Goal: Task Accomplishment & Management: Complete application form

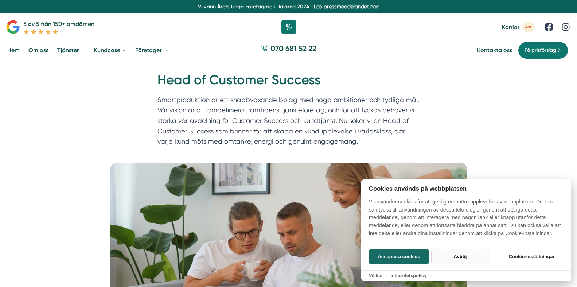
click at [454, 254] on button "Avböj" at bounding box center [460, 256] width 58 height 15
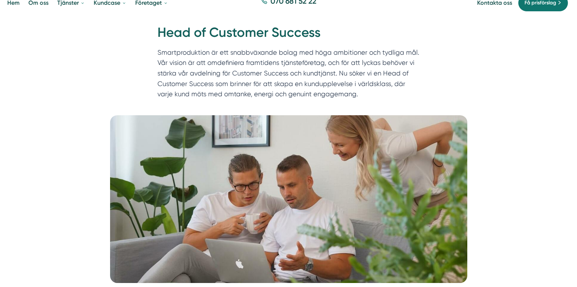
scroll to position [73, 0]
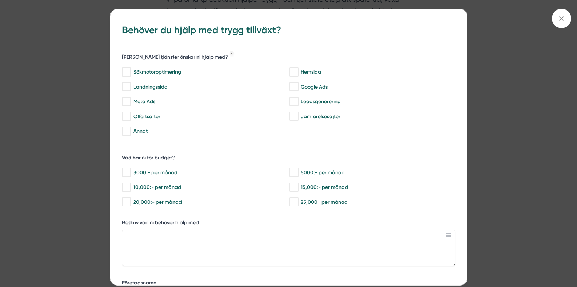
scroll to position [401, 0]
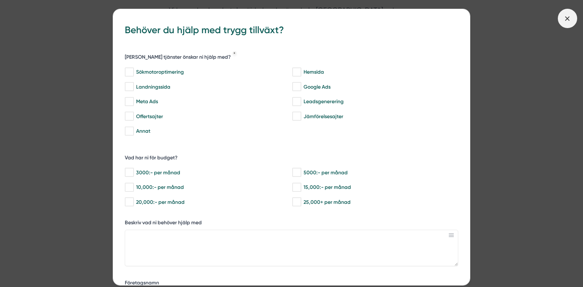
click at [569, 16] on icon at bounding box center [567, 19] width 8 height 8
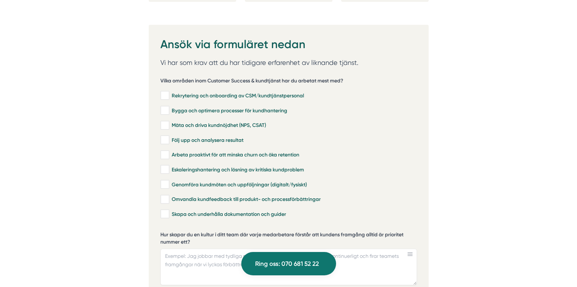
scroll to position [1495, 0]
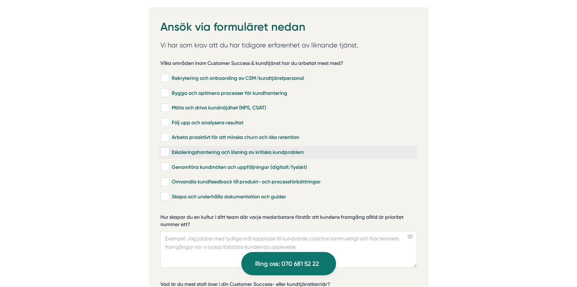
click at [168, 148] on input "Eskaleringshantering och lösning av kritiska kundproblem" at bounding box center [164, 151] width 8 height 7
checkbox input "true"
click at [167, 193] on input "Skapa och underhålla dokumentation och guider" at bounding box center [164, 196] width 8 height 7
checkbox input "true"
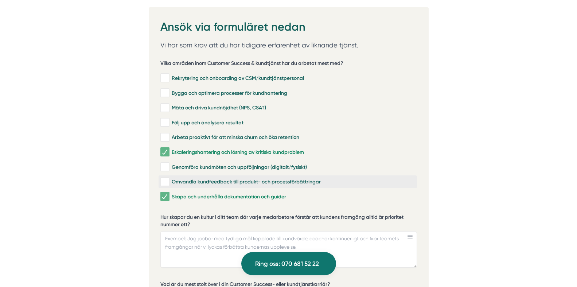
click at [166, 178] on input "Omvandla kundfeedback till produkt- och processförbättringar" at bounding box center [164, 181] width 8 height 7
checkbox input "true"
click at [164, 103] on label "Mäta och driva kundnöjdhet (NPS, CSAT)" at bounding box center [288, 107] width 259 height 13
click at [164, 104] on input "Mäta och driva kundnöjdhet (NPS, CSAT)" at bounding box center [164, 107] width 8 height 7
checkbox input "true"
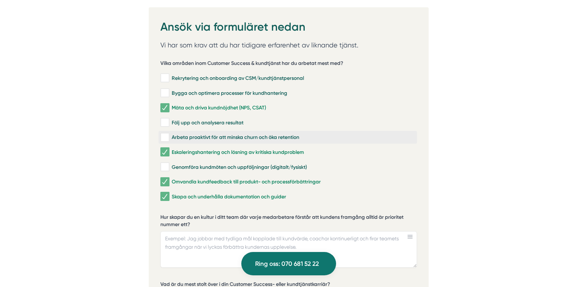
click at [165, 134] on input "Arbeta proaktivt för att minska churn och öka retention" at bounding box center [164, 137] width 8 height 7
checkbox input "true"
